Goal: Obtain resource: Download file/media

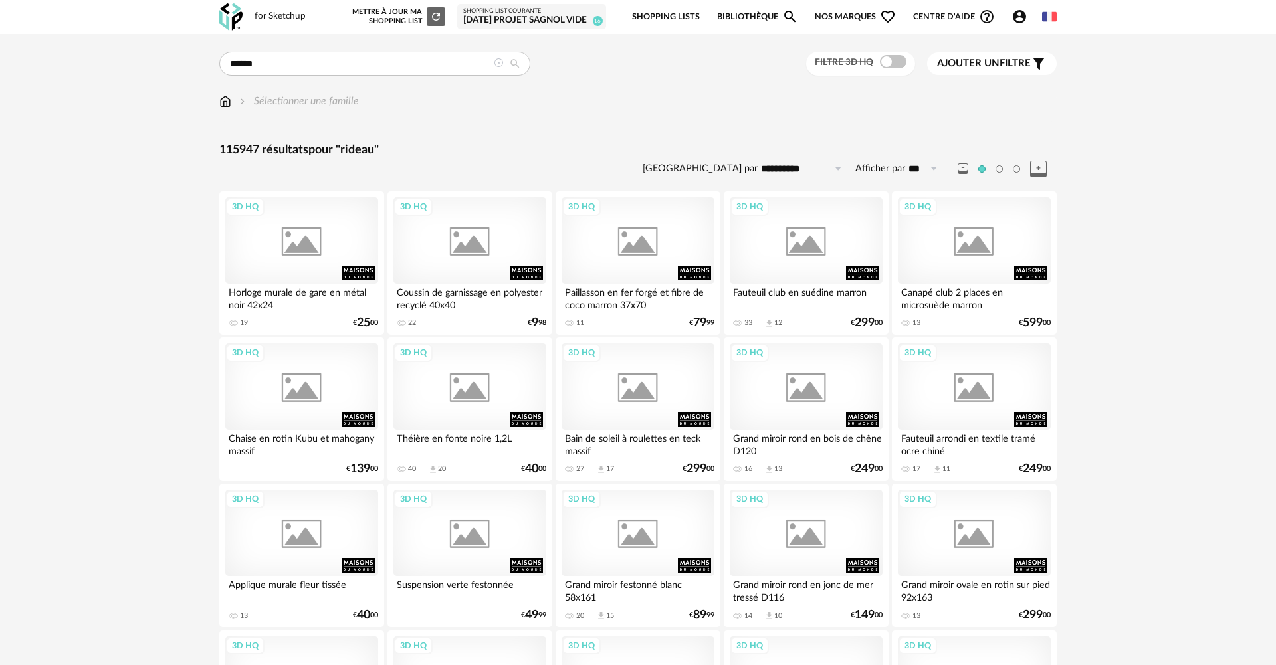
type input "******"
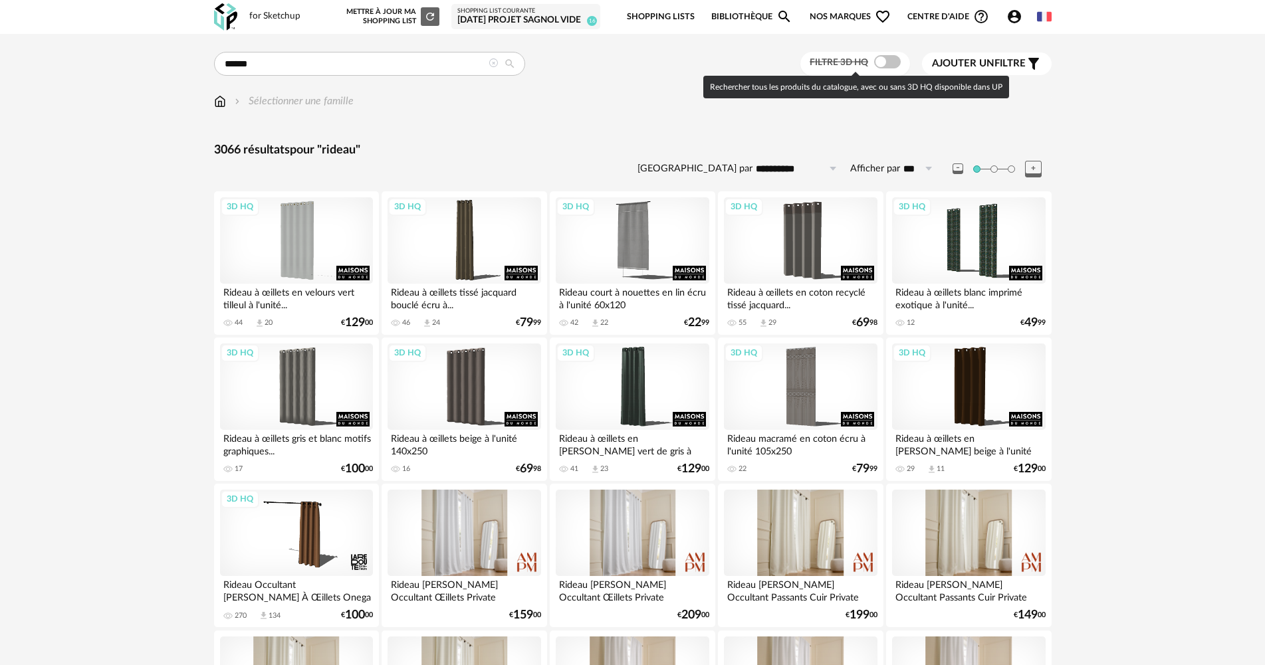
click at [892, 64] on span at bounding box center [887, 61] width 27 height 13
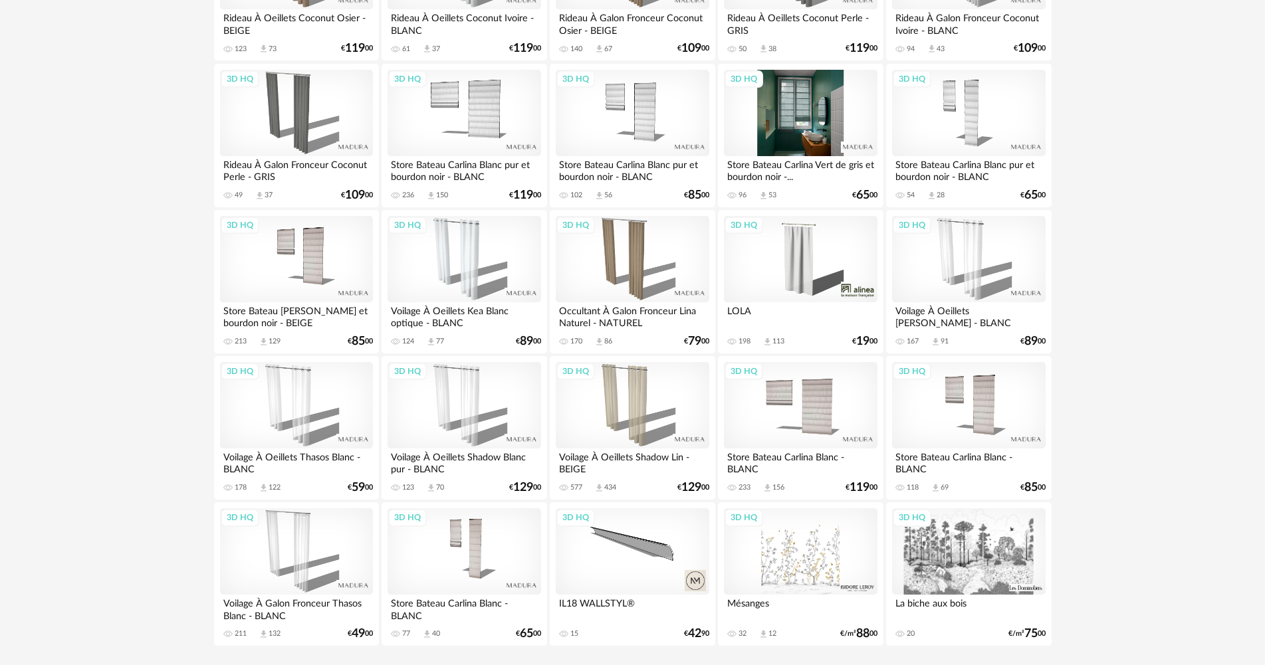
scroll to position [1189, 0]
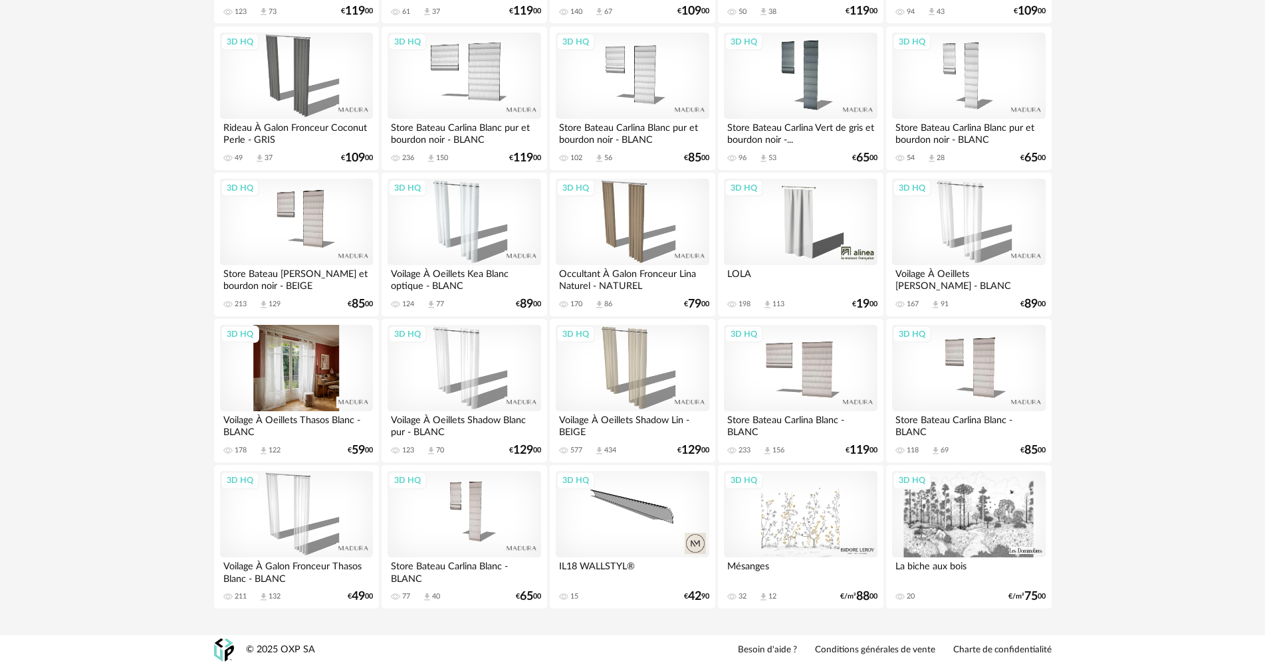
click at [292, 350] on div "3D HQ" at bounding box center [296, 368] width 153 height 86
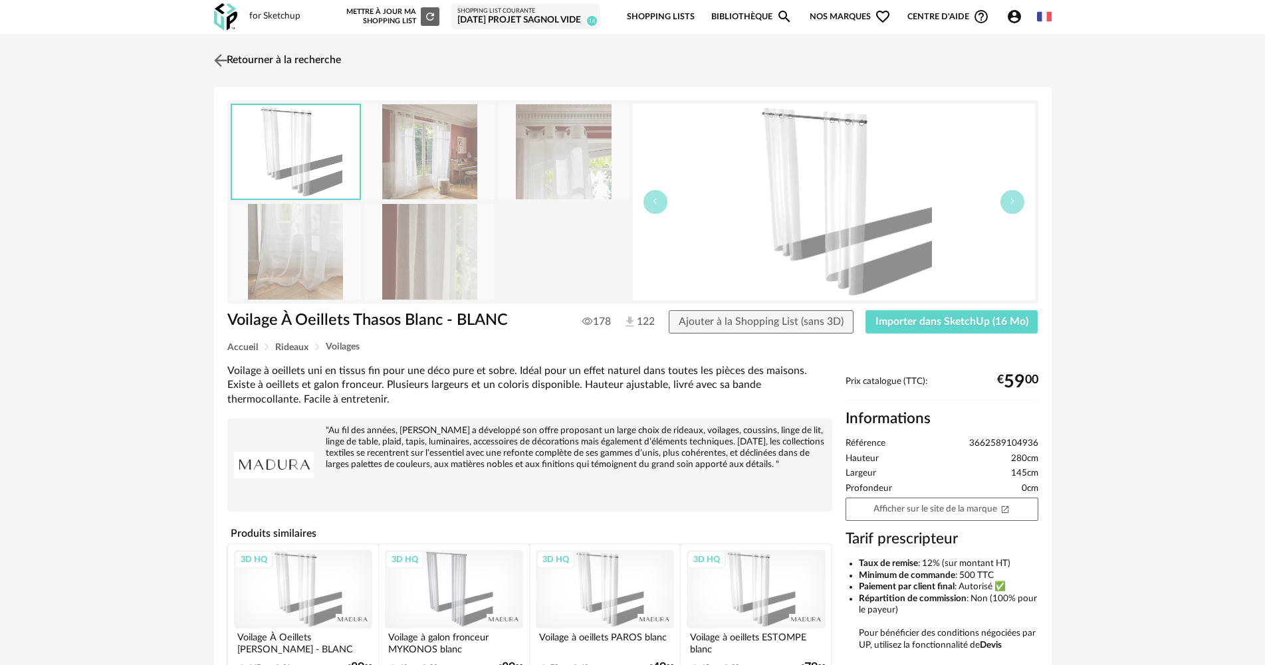
click at [223, 55] on img at bounding box center [220, 60] width 19 height 19
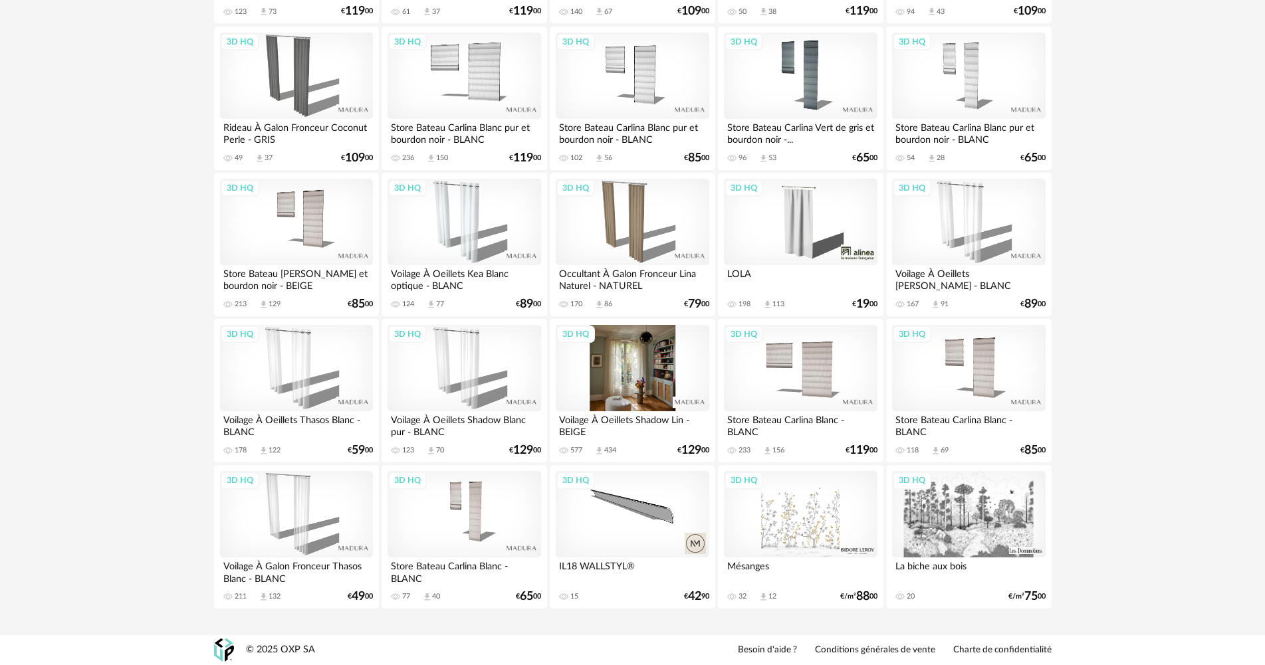
click at [624, 356] on div "3D HQ" at bounding box center [632, 368] width 153 height 86
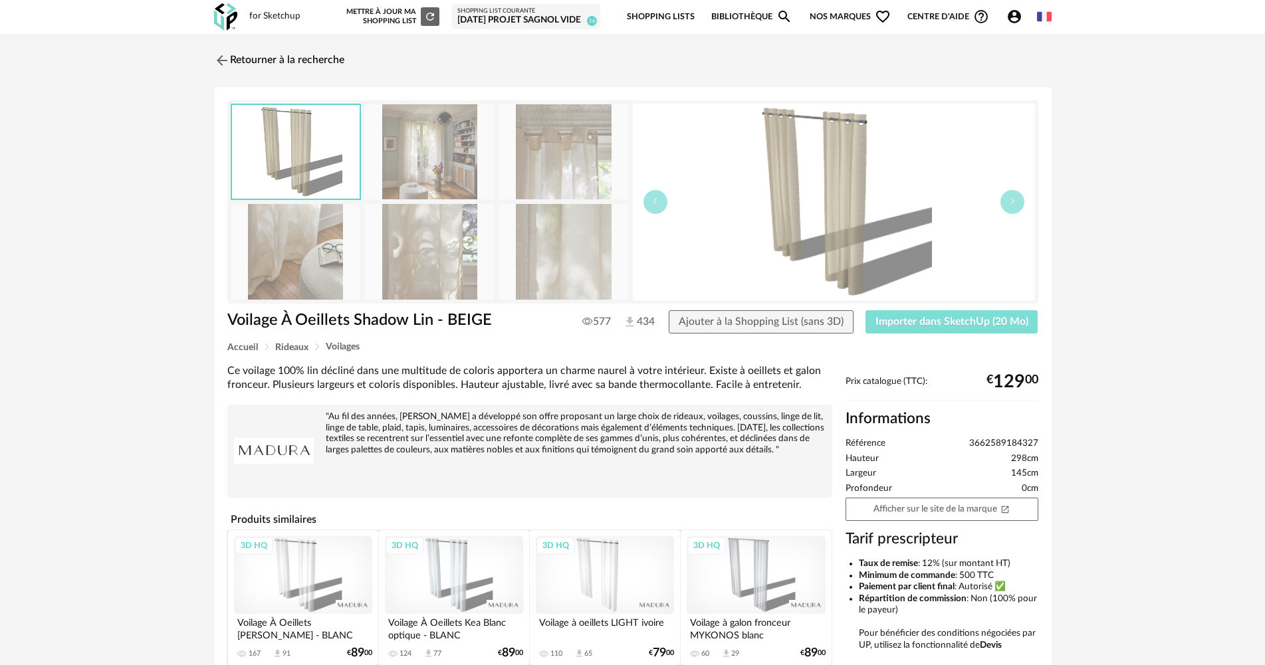
click at [964, 323] on span "Importer dans SketchUp (20 Mo)" at bounding box center [952, 321] width 153 height 11
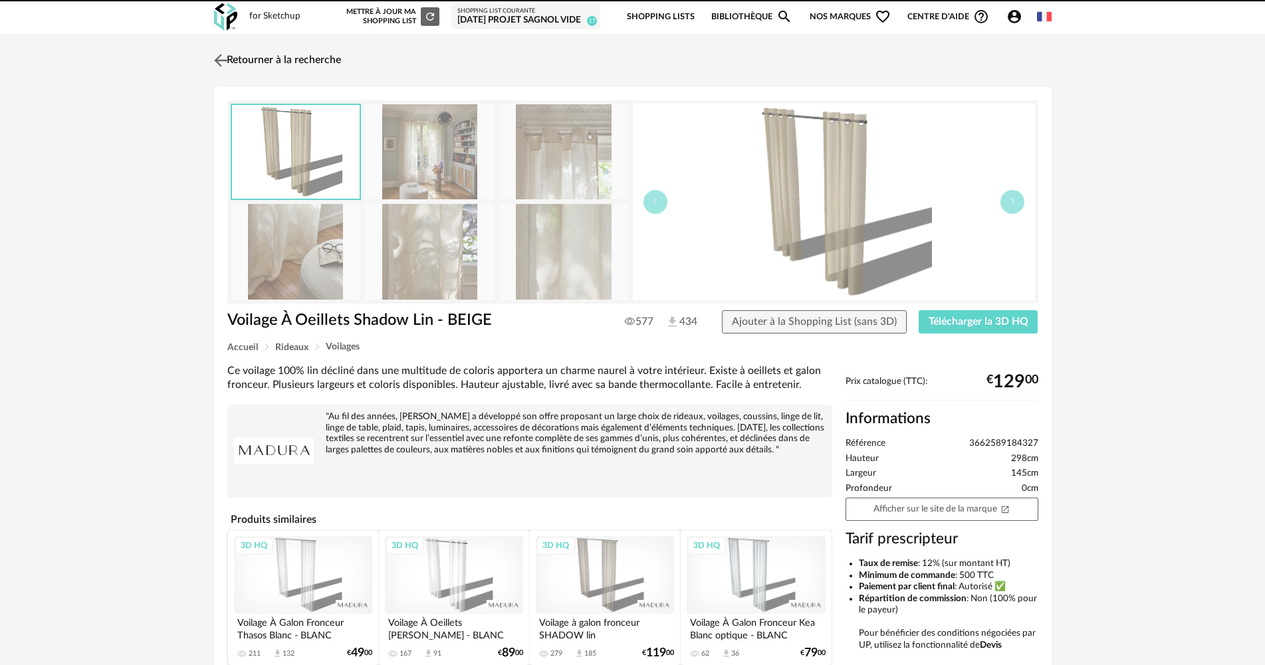
click at [215, 59] on img at bounding box center [220, 60] width 19 height 19
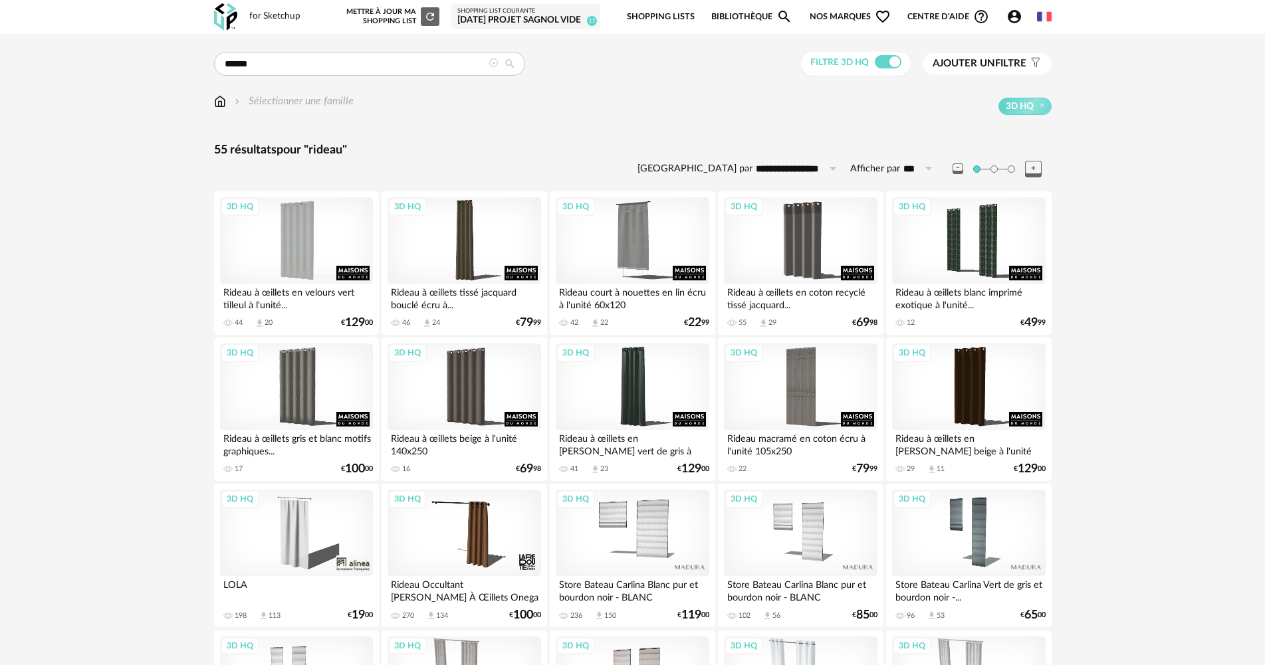
click at [491, 62] on icon at bounding box center [493, 63] width 9 height 9
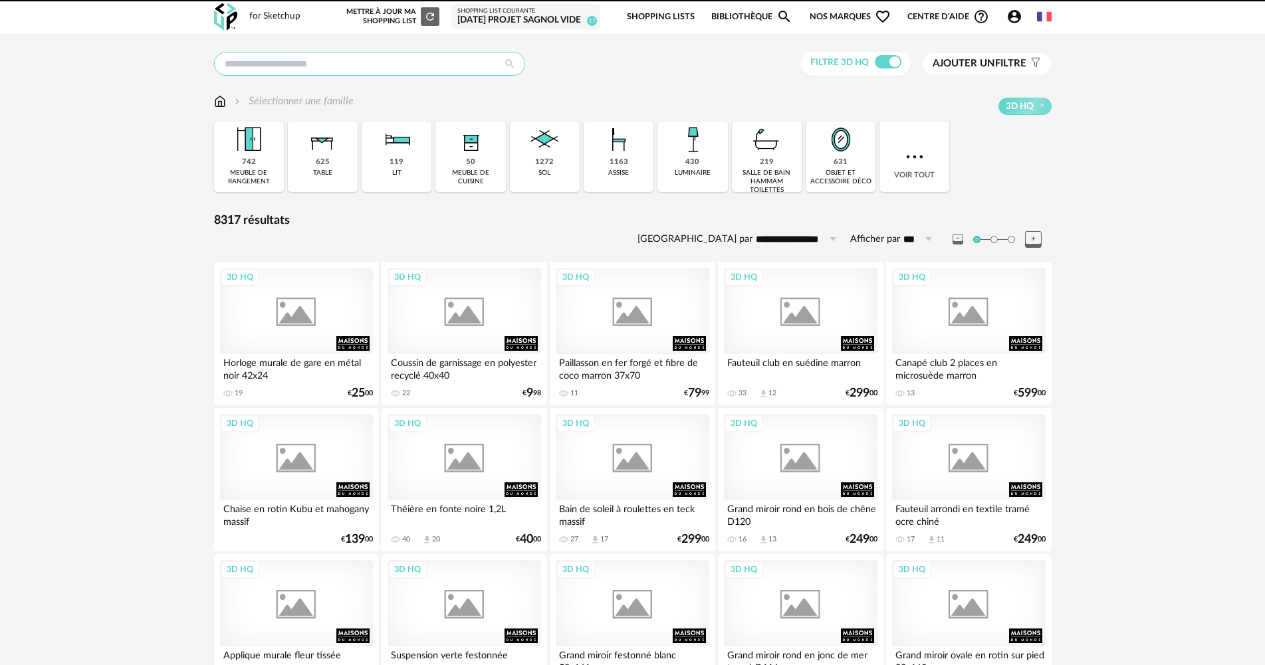
click at [281, 59] on input "text" at bounding box center [369, 64] width 311 height 24
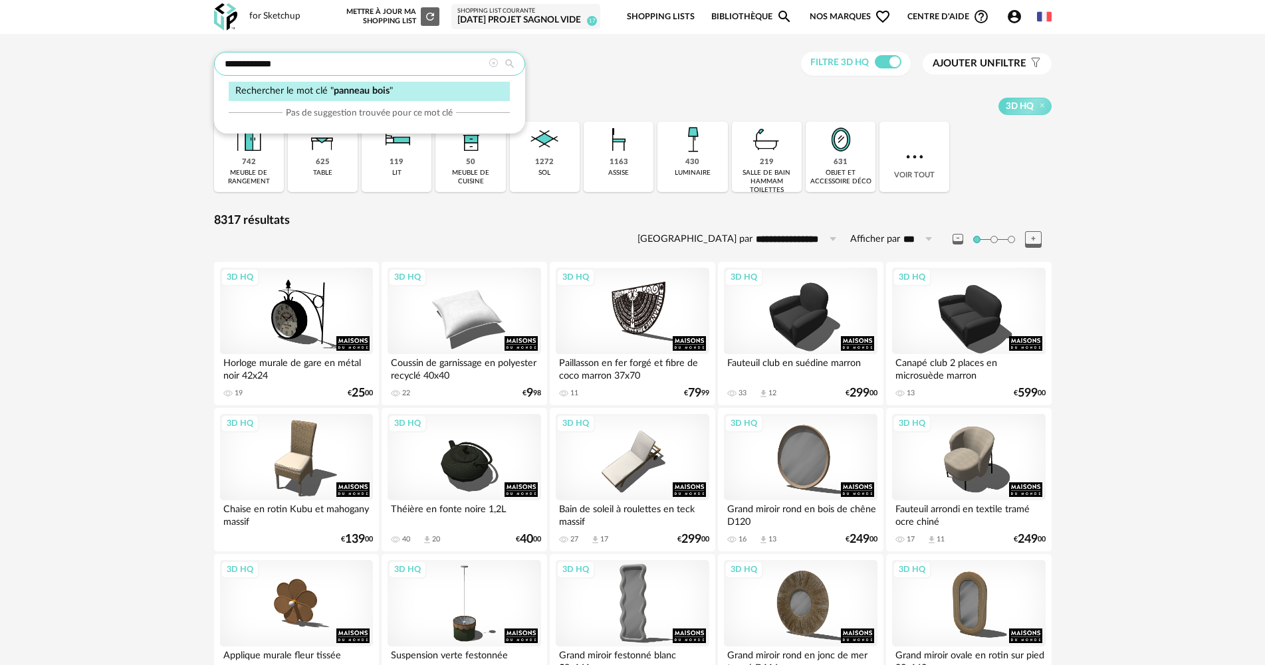
type input "**********"
